Goal: Task Accomplishment & Management: Manage account settings

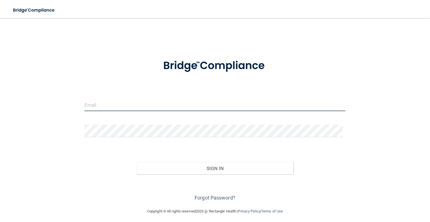
click at [99, 107] on input "email" at bounding box center [215, 104] width 261 height 13
type input "[EMAIL_ADDRESS][DOMAIN_NAME]"
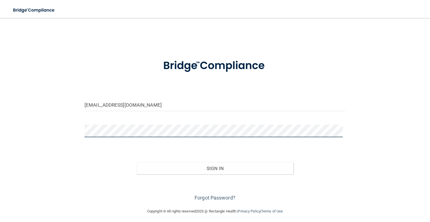
click at [137, 162] on button "Sign In" at bounding box center [215, 168] width 157 height 12
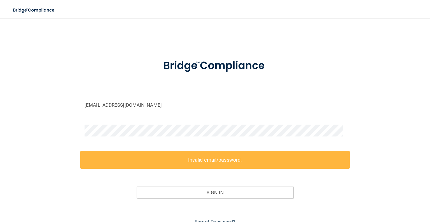
click at [38, 135] on div "[EMAIL_ADDRESS][DOMAIN_NAME] Invalid email/password. You don't have permission …" at bounding box center [215, 125] width 408 height 203
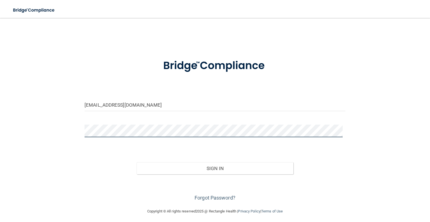
click at [137, 162] on button "Sign In" at bounding box center [215, 168] width 157 height 12
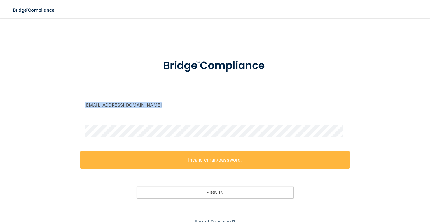
drag, startPoint x: 116, startPoint y: 124, endPoint x: 0, endPoint y: 111, distance: 116.7
click at [0, 111] on main "[EMAIL_ADDRESS][DOMAIN_NAME] Invalid email/password. You don't have permission …" at bounding box center [215, 120] width 430 height 204
click at [120, 122] on form "[EMAIL_ADDRESS][DOMAIN_NAME] Invalid email/password. You don't have permission …" at bounding box center [215, 139] width 261 height 175
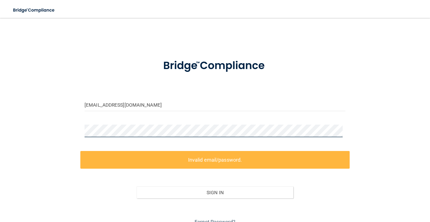
click at [0, 122] on main "[EMAIL_ADDRESS][DOMAIN_NAME] Invalid email/password. You don't have permission …" at bounding box center [215, 120] width 430 height 204
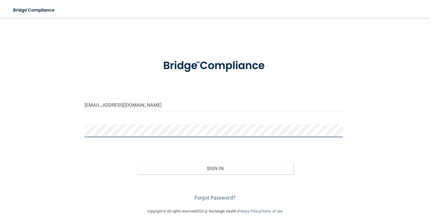
click at [137, 162] on button "Sign In" at bounding box center [215, 168] width 157 height 12
